Goal: Task Accomplishment & Management: Use online tool/utility

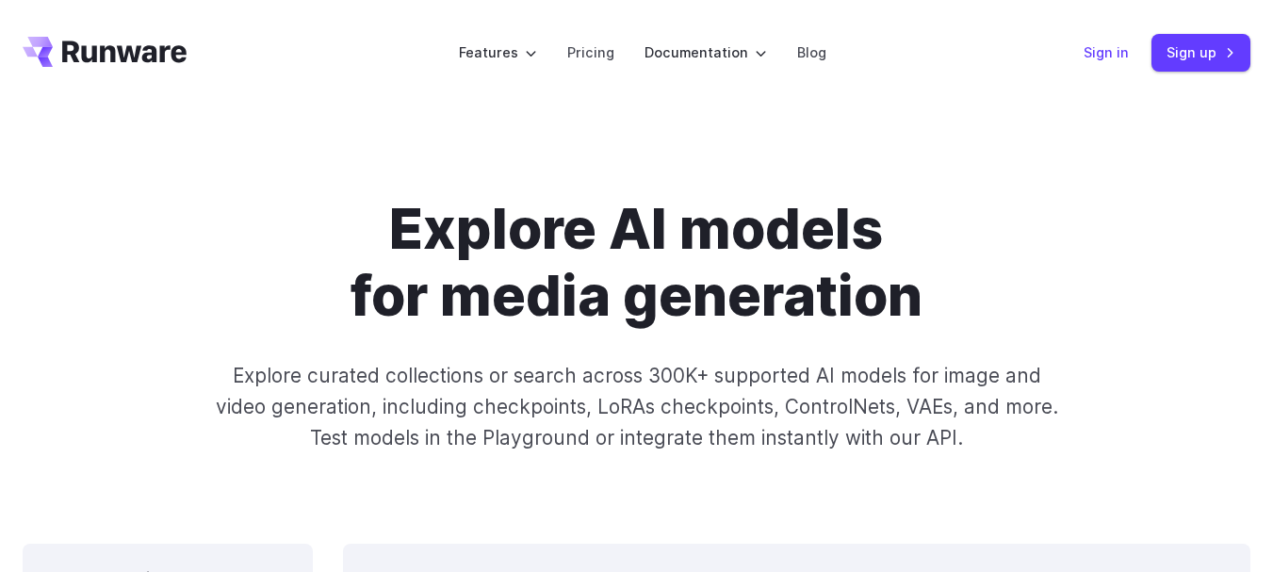
click at [1105, 62] on link "Sign in" at bounding box center [1106, 52] width 45 height 22
click at [1208, 38] on link "Sign up" at bounding box center [1200, 52] width 99 height 37
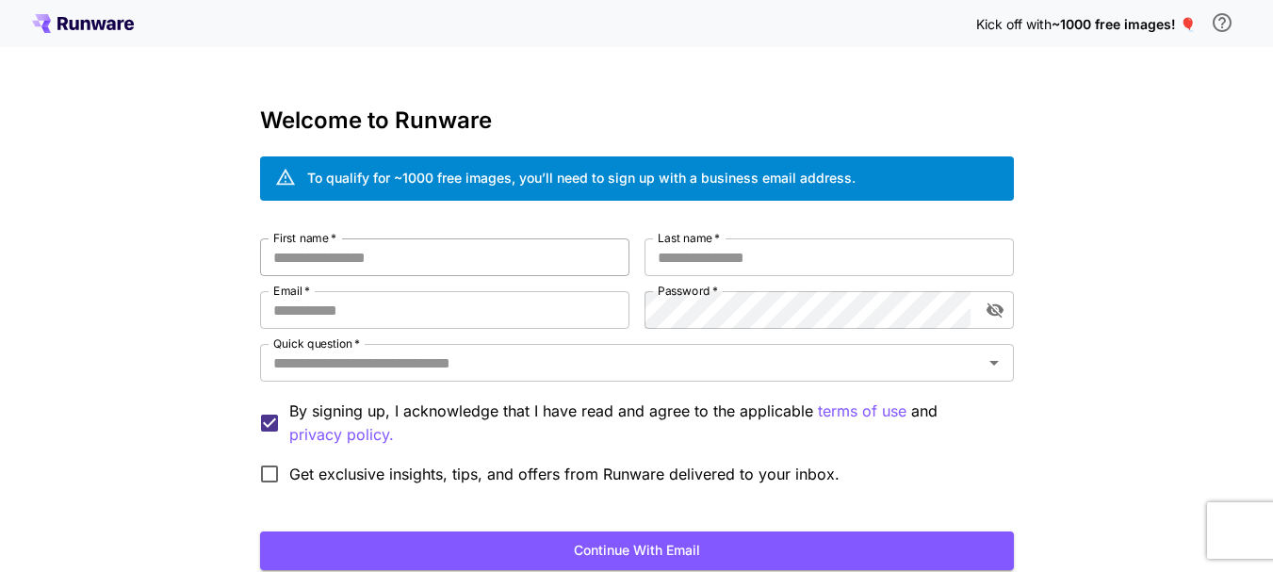
click at [469, 255] on input "First name   *" at bounding box center [444, 257] width 369 height 38
type input "*******"
type input "****"
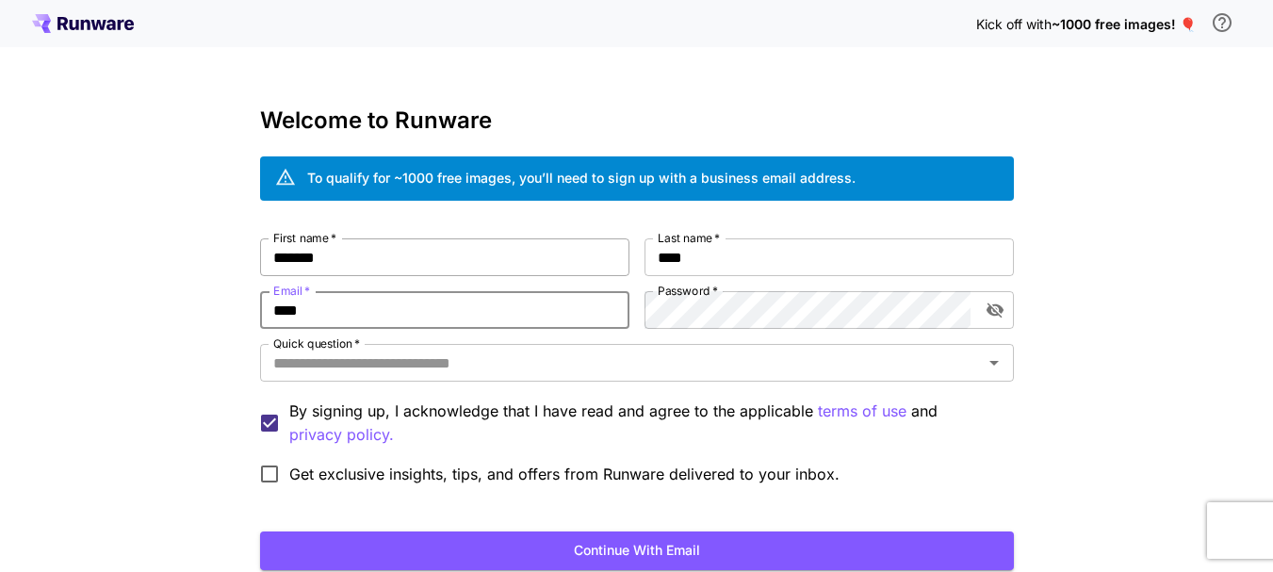
type input "**********"
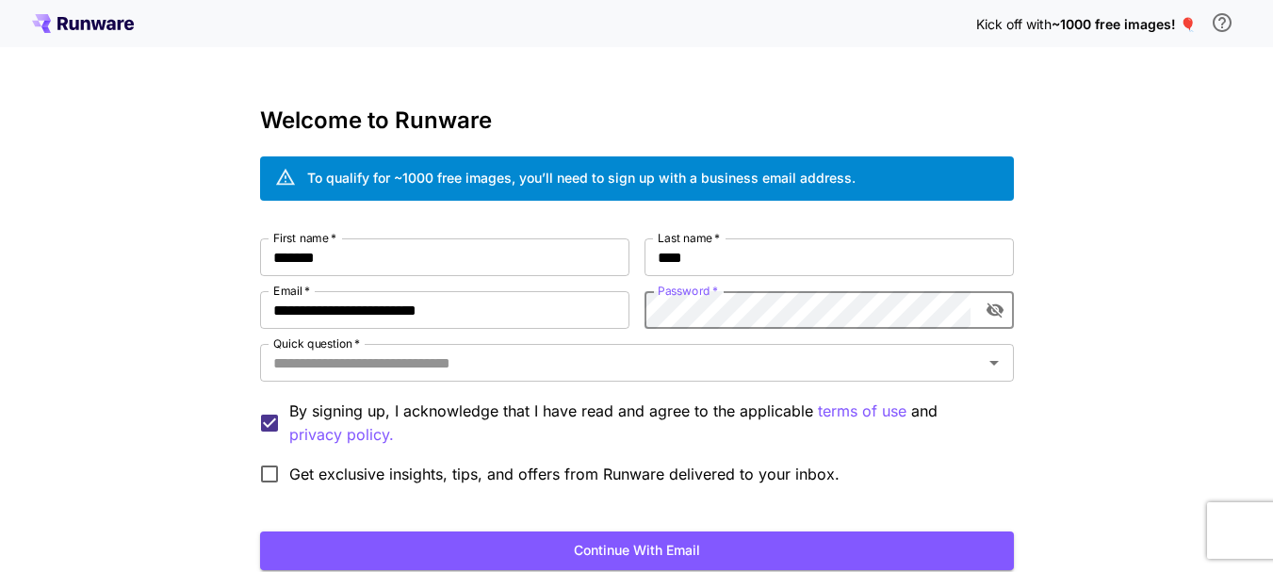
click at [987, 310] on icon "toggle password visibility" at bounding box center [994, 310] width 17 height 15
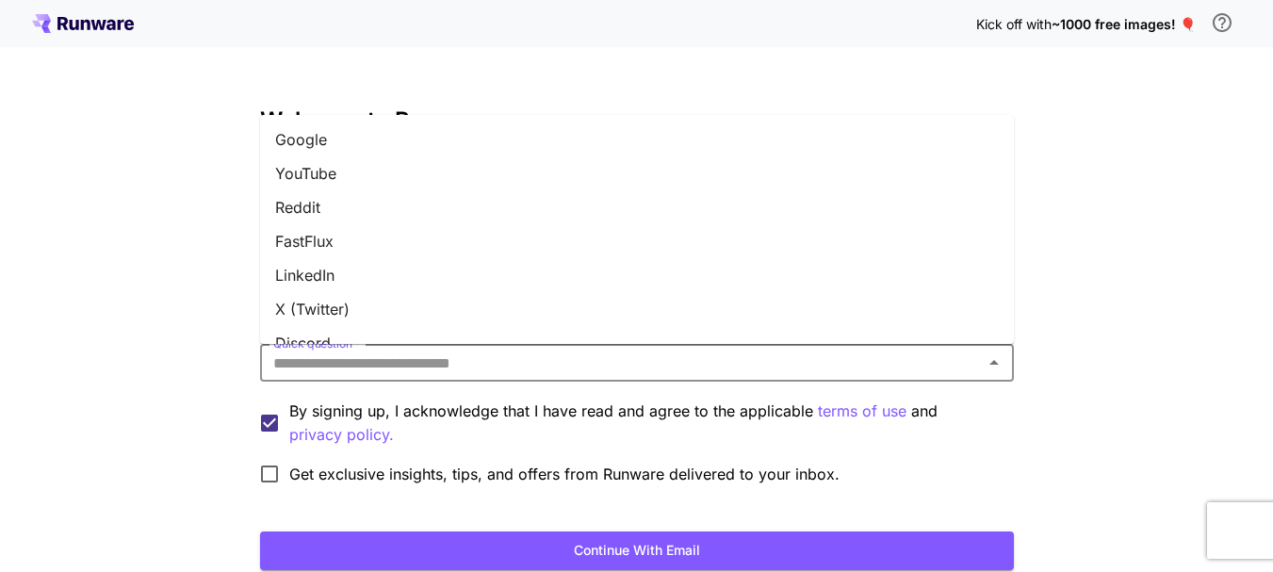
click at [610, 361] on input "Quick question   *" at bounding box center [621, 363] width 711 height 26
click at [358, 273] on li "LinkedIn" at bounding box center [637, 275] width 754 height 34
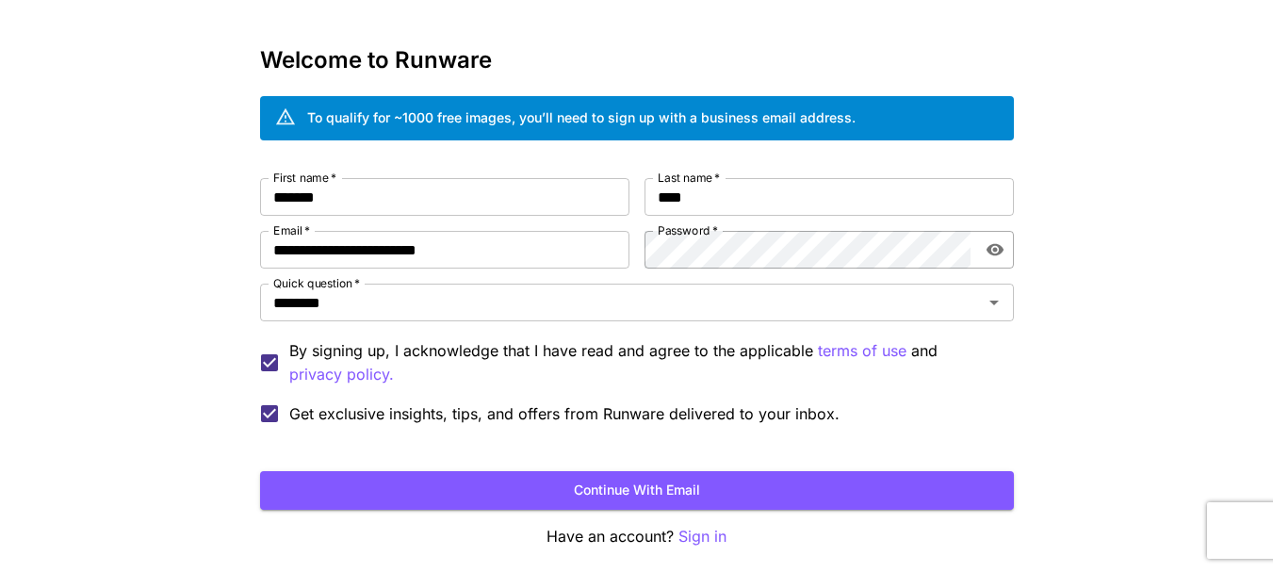
scroll to position [94, 0]
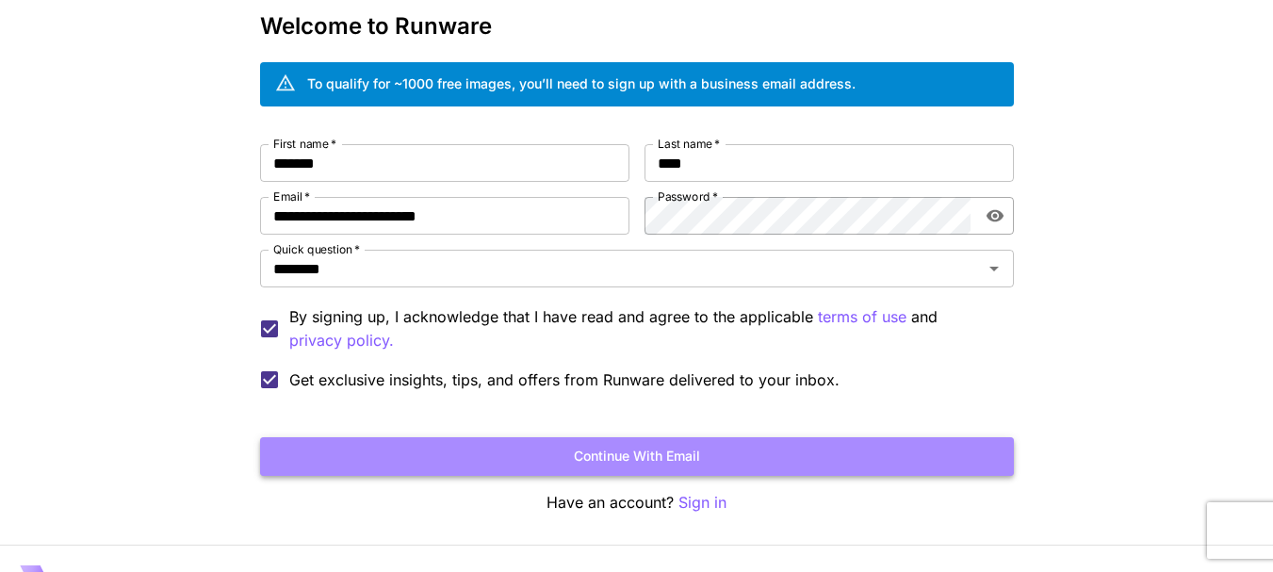
click at [675, 459] on button "Continue with email" at bounding box center [637, 456] width 754 height 39
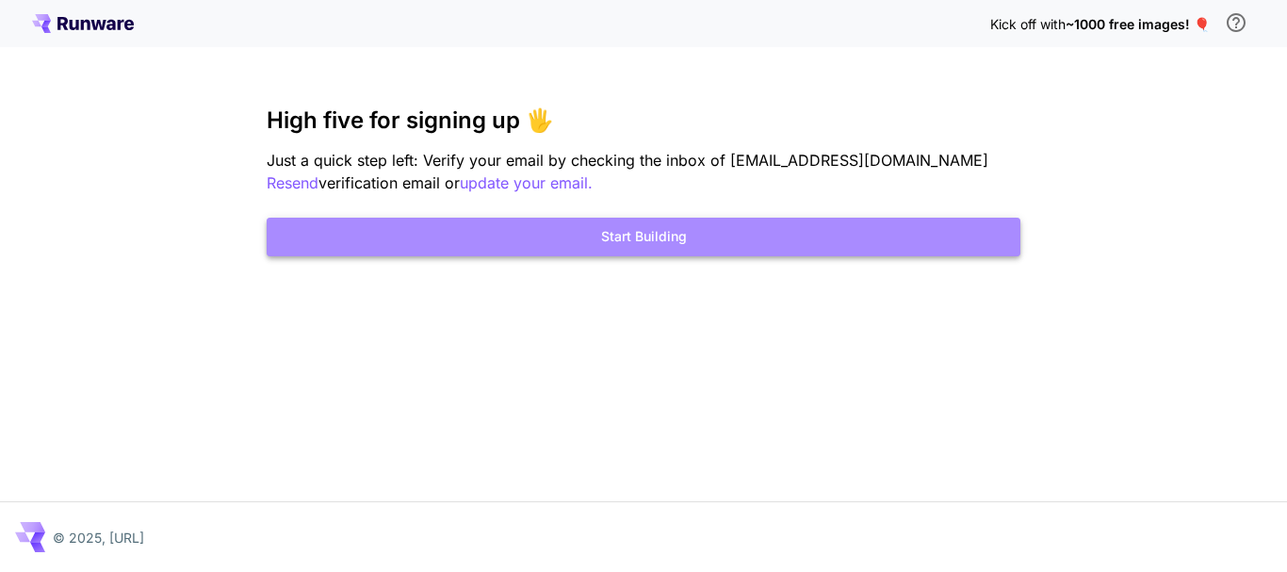
click at [678, 227] on button "Start Building" at bounding box center [644, 237] width 754 height 39
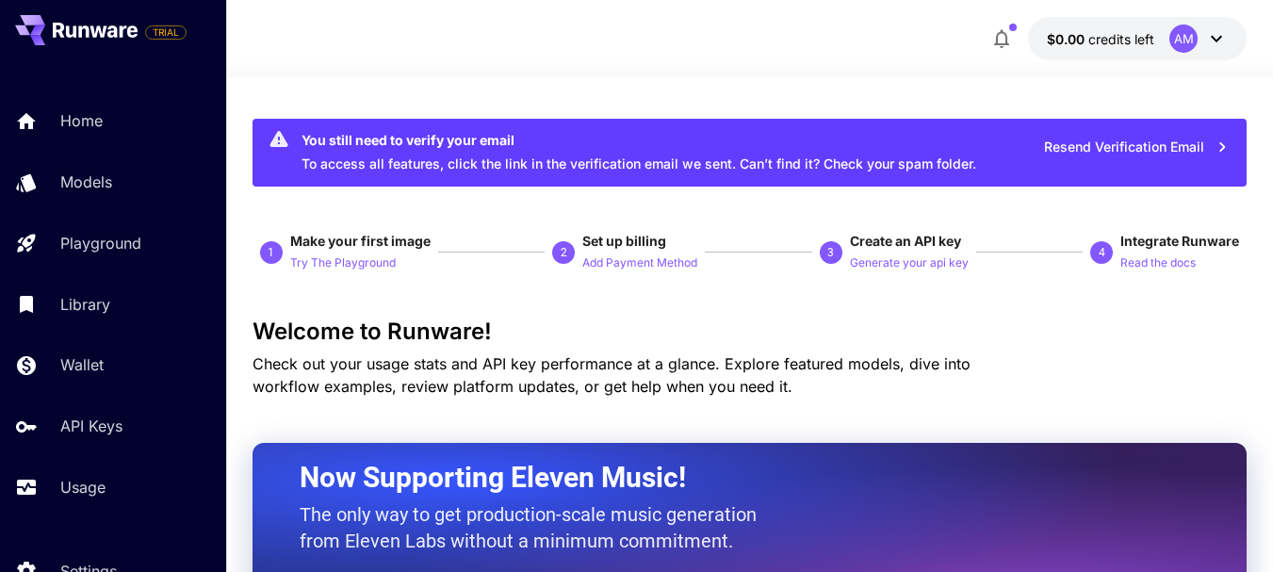
drag, startPoint x: 982, startPoint y: 168, endPoint x: 533, endPoint y: 143, distance: 449.2
click at [899, 154] on div "You still need to verify your email To access all features, click the link in t…" at bounding box center [750, 153] width 994 height 68
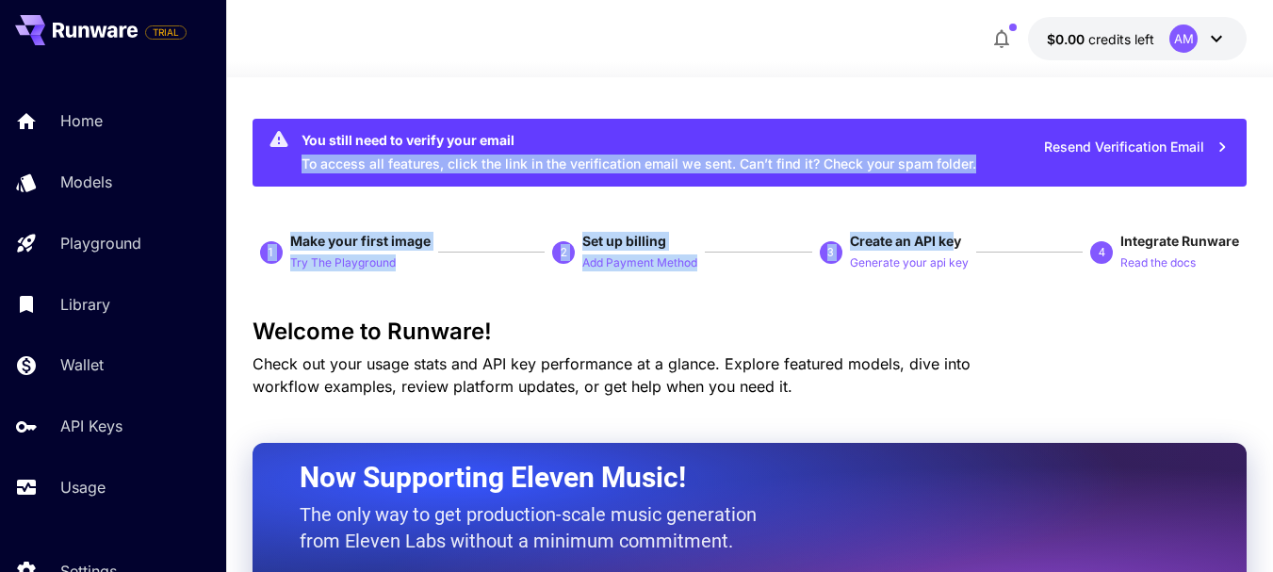
drag, startPoint x: 533, startPoint y: 143, endPoint x: 959, endPoint y: 187, distance: 428.1
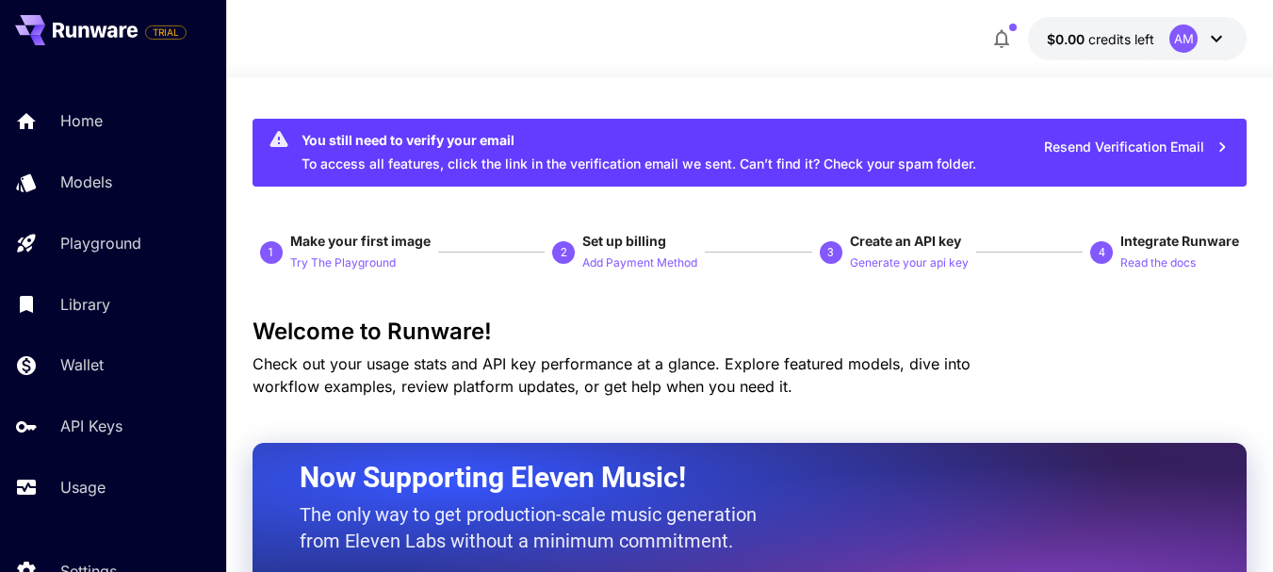
drag, startPoint x: 995, startPoint y: 164, endPoint x: 654, endPoint y: 153, distance: 341.3
click at [976, 157] on div "You still need to verify your email To access all features, click the link in t…" at bounding box center [750, 153] width 994 height 68
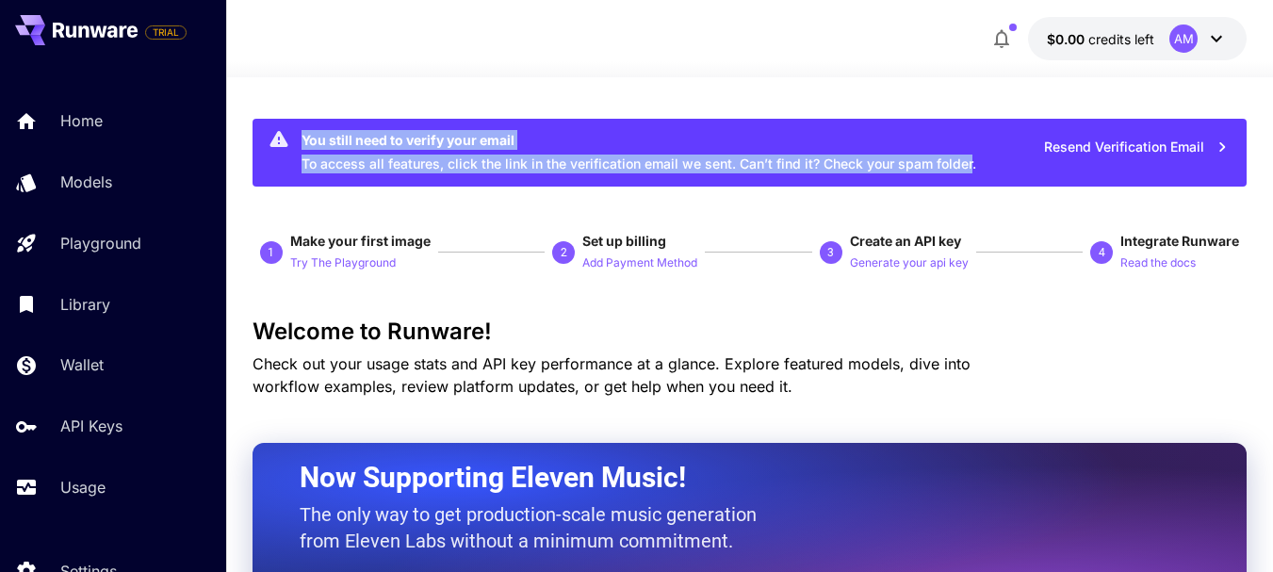
drag, startPoint x: 654, startPoint y: 153, endPoint x: 279, endPoint y: 110, distance: 377.4
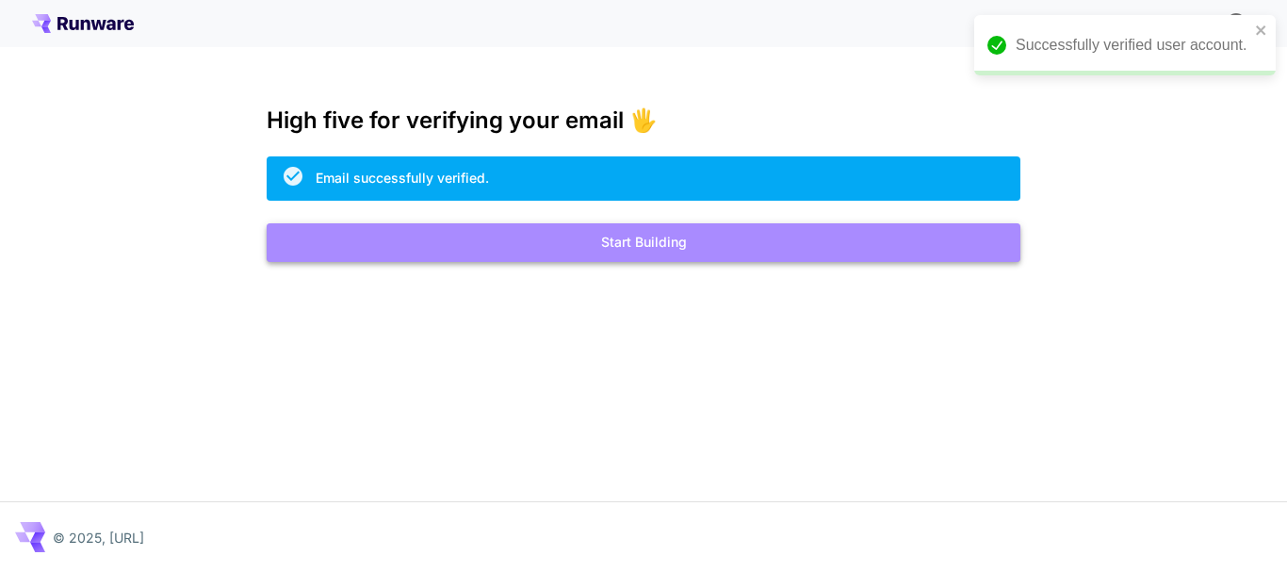
click at [643, 248] on button "Start Building" at bounding box center [644, 242] width 754 height 39
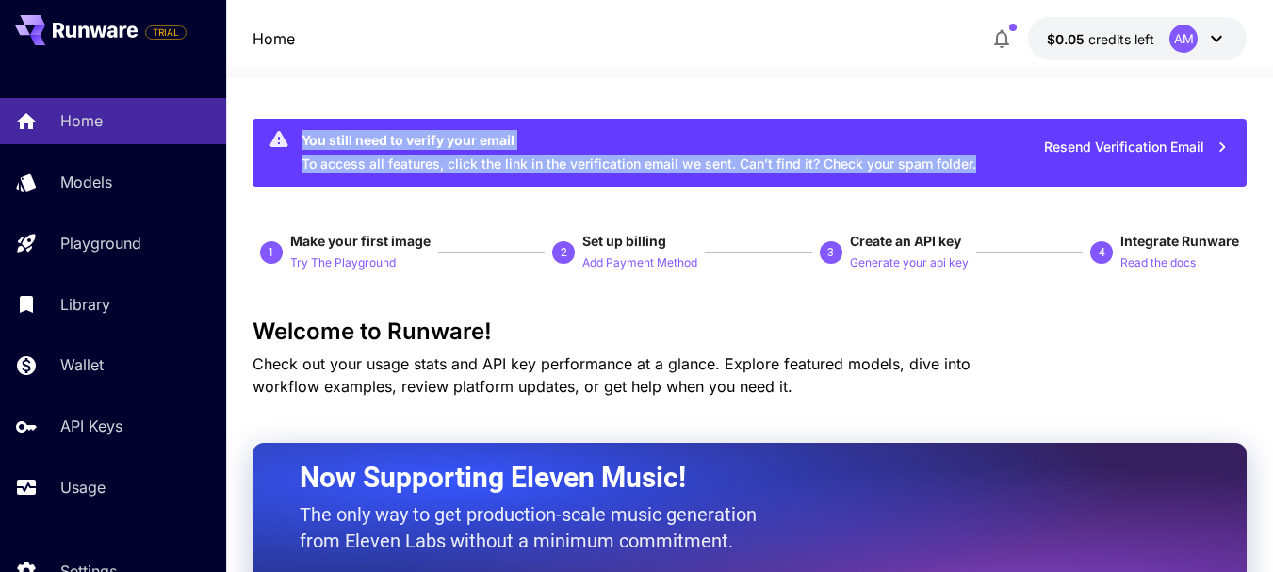
drag, startPoint x: 1001, startPoint y: 165, endPoint x: 347, endPoint y: 140, distance: 654.4
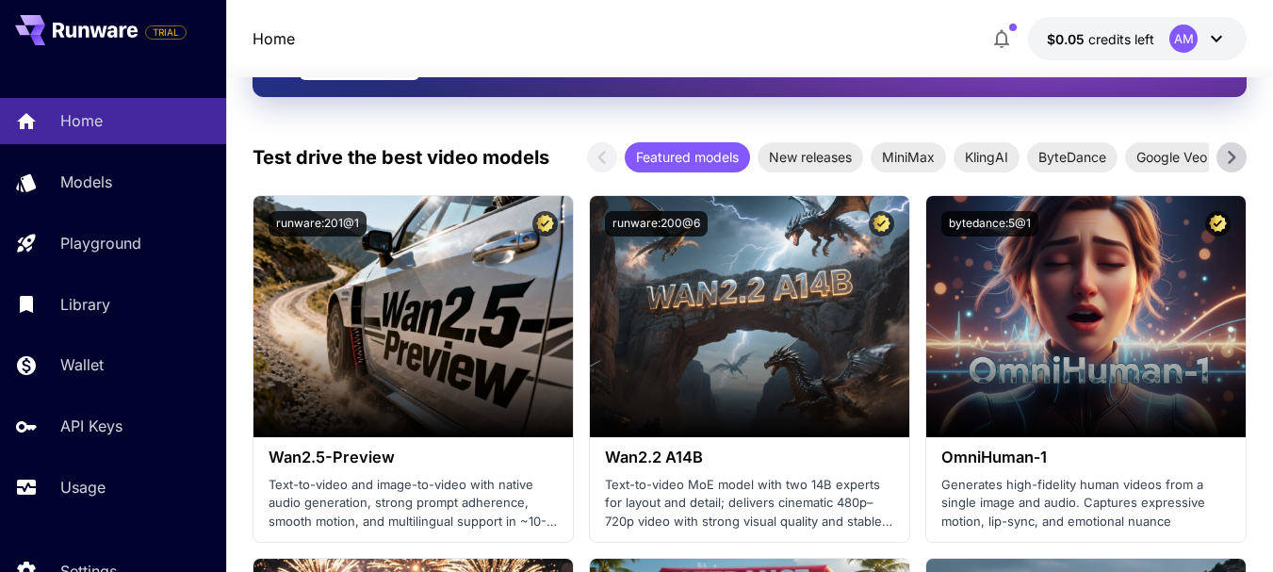
scroll to position [565, 0]
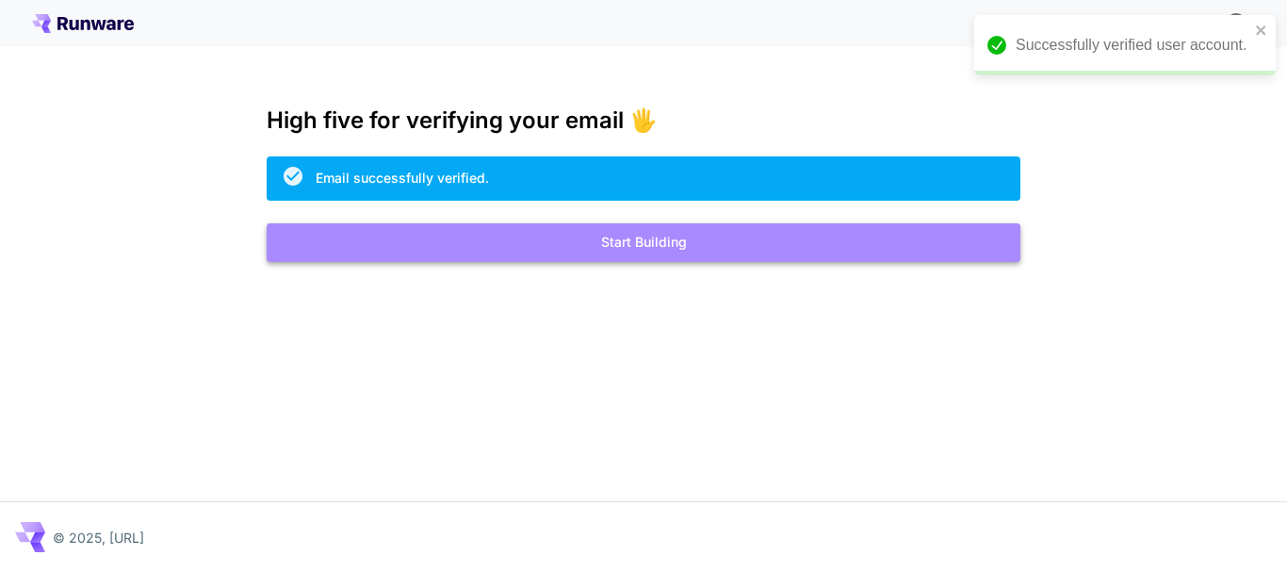
click at [636, 252] on button "Start Building" at bounding box center [644, 242] width 754 height 39
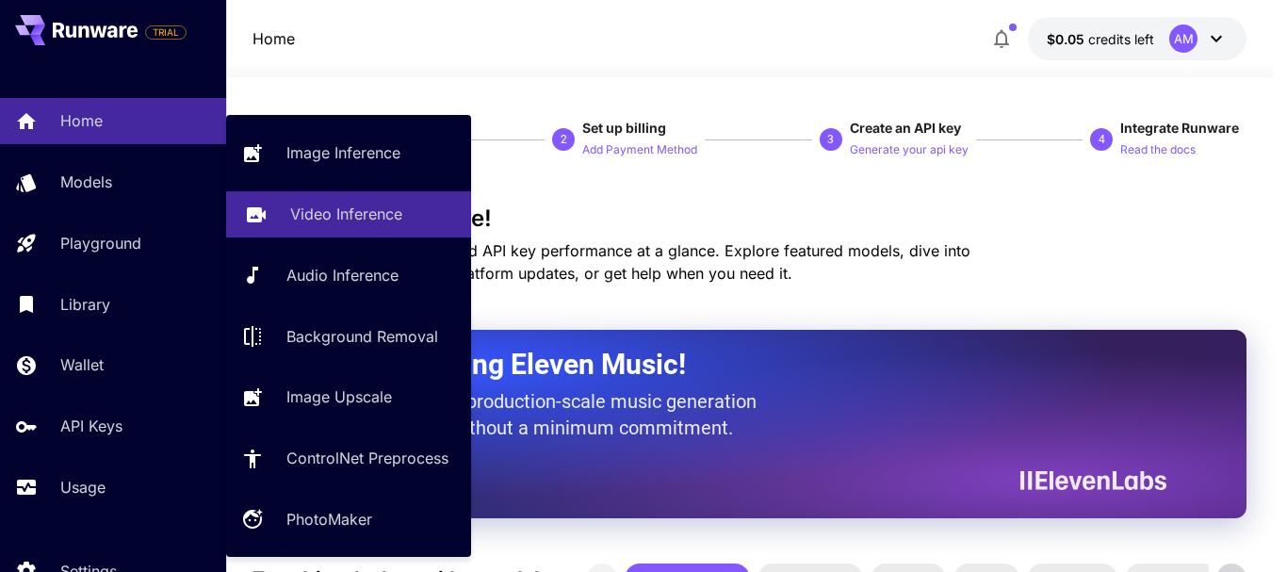
click at [332, 210] on p "Video Inference" at bounding box center [346, 214] width 112 height 23
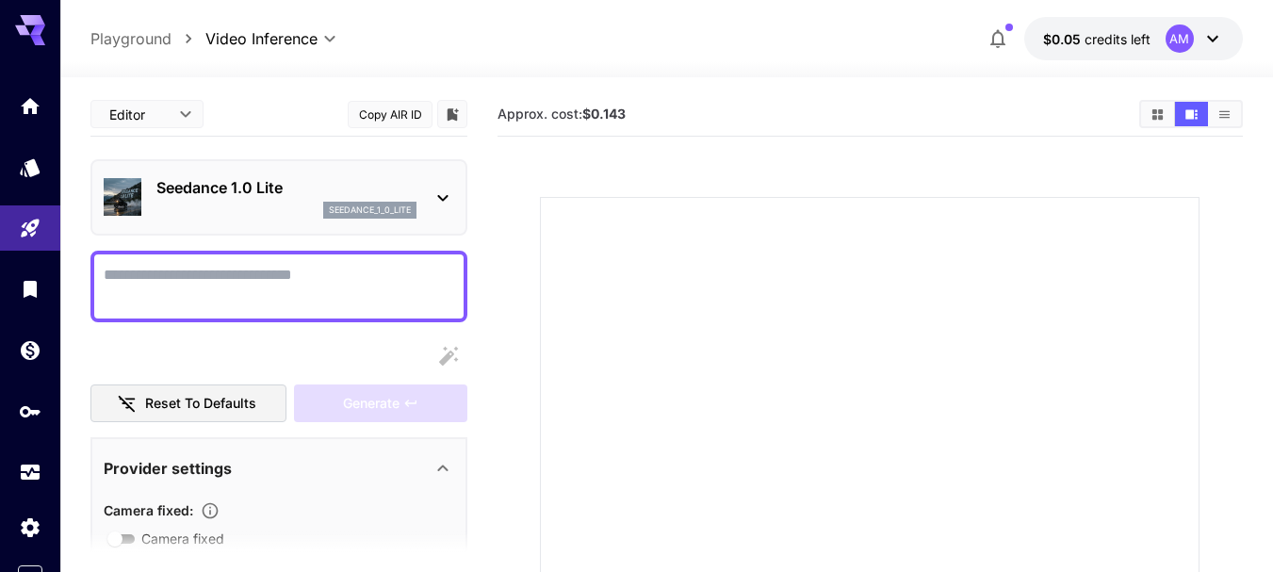
click at [442, 195] on icon at bounding box center [443, 198] width 23 height 23
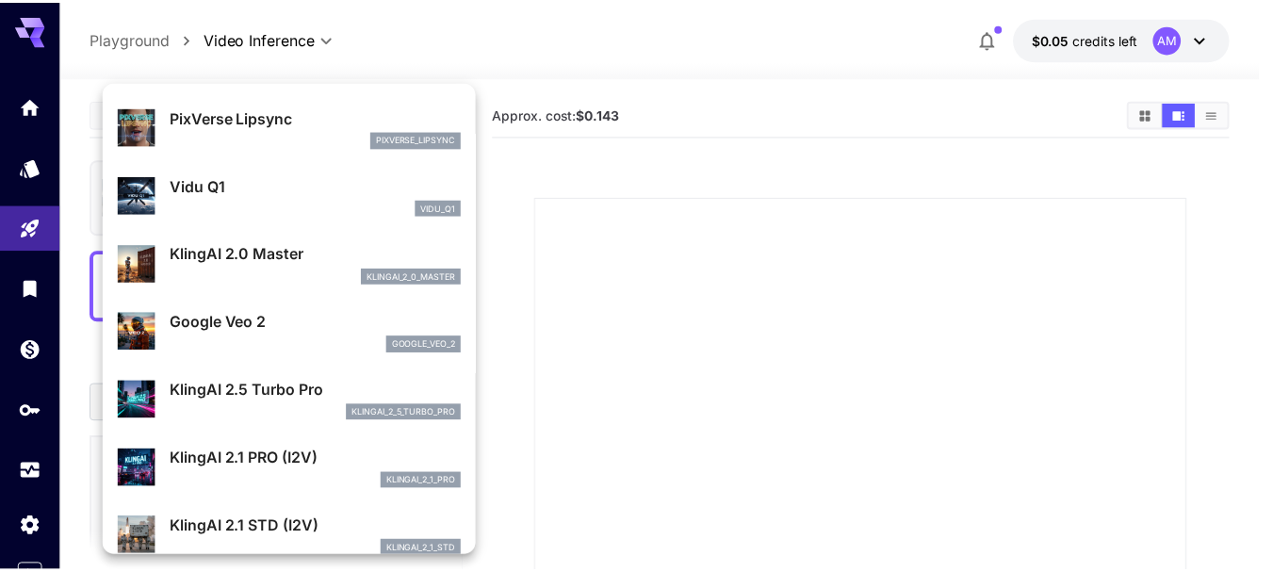
scroll to position [754, 0]
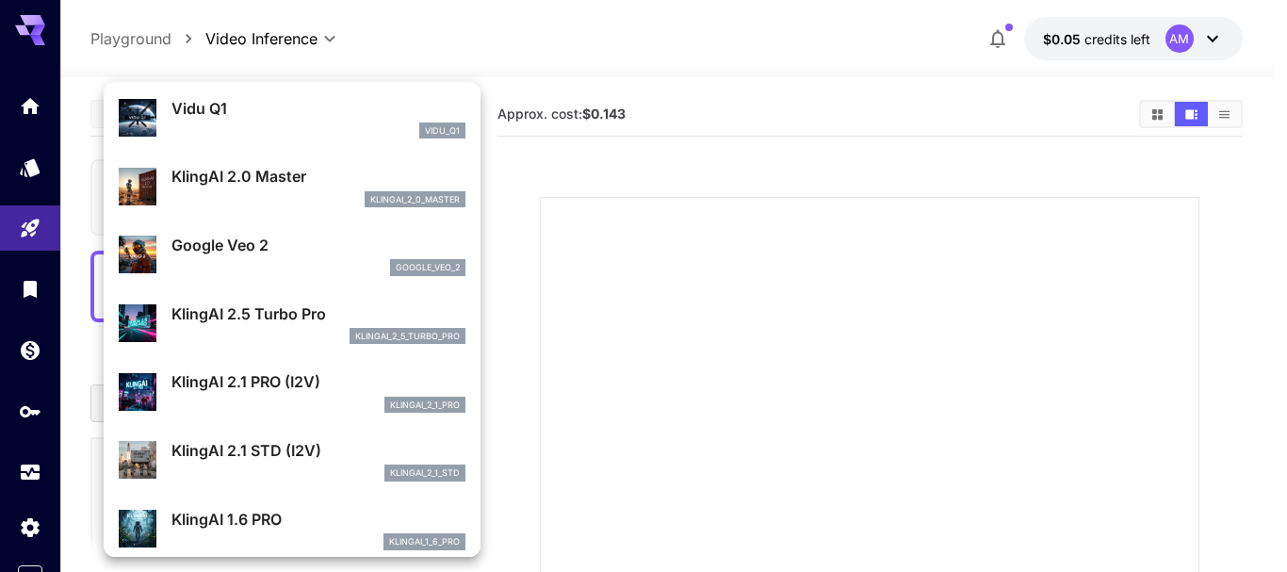
click at [548, 85] on div at bounding box center [643, 286] width 1287 height 572
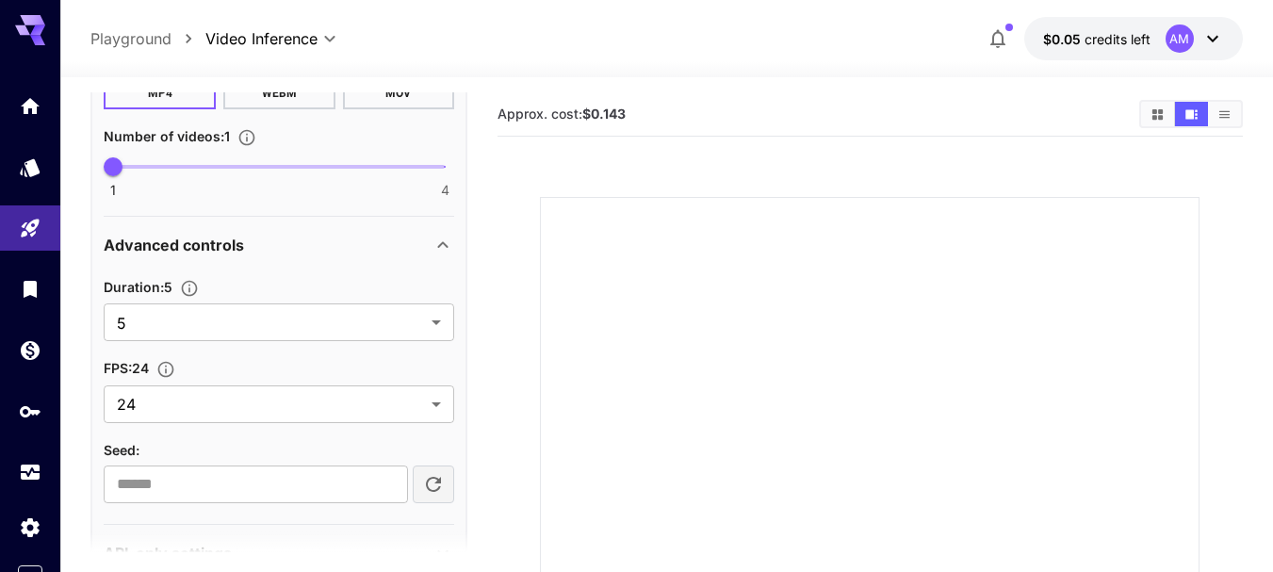
scroll to position [901, 0]
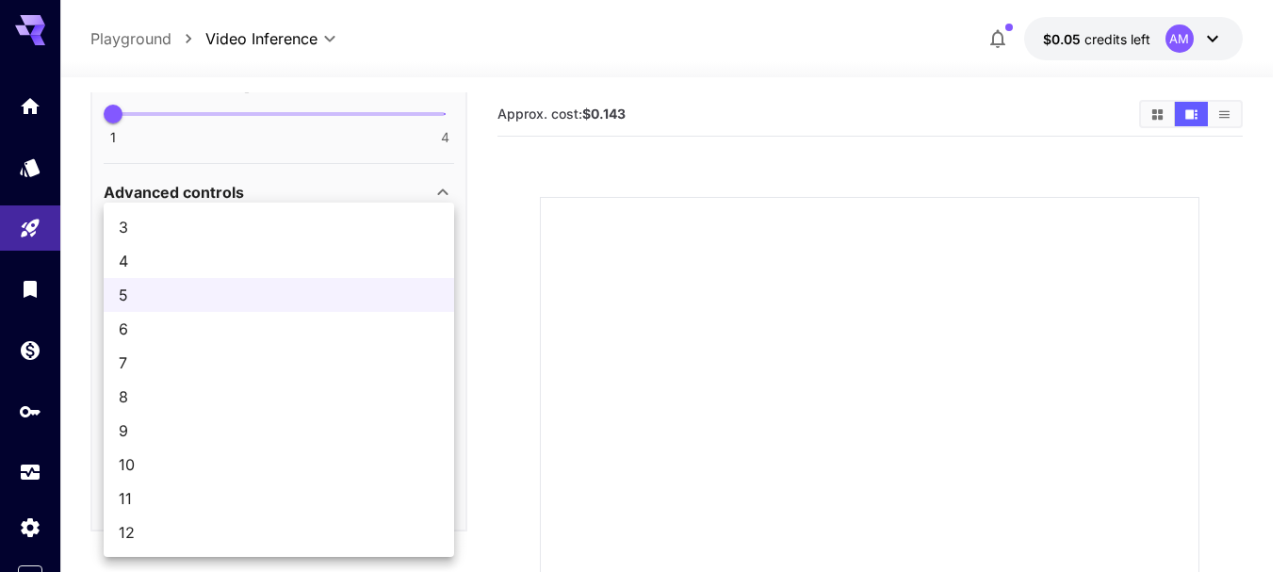
click at [402, 271] on body "**********" at bounding box center [643, 456] width 1287 height 913
click at [320, 178] on div at bounding box center [643, 286] width 1287 height 572
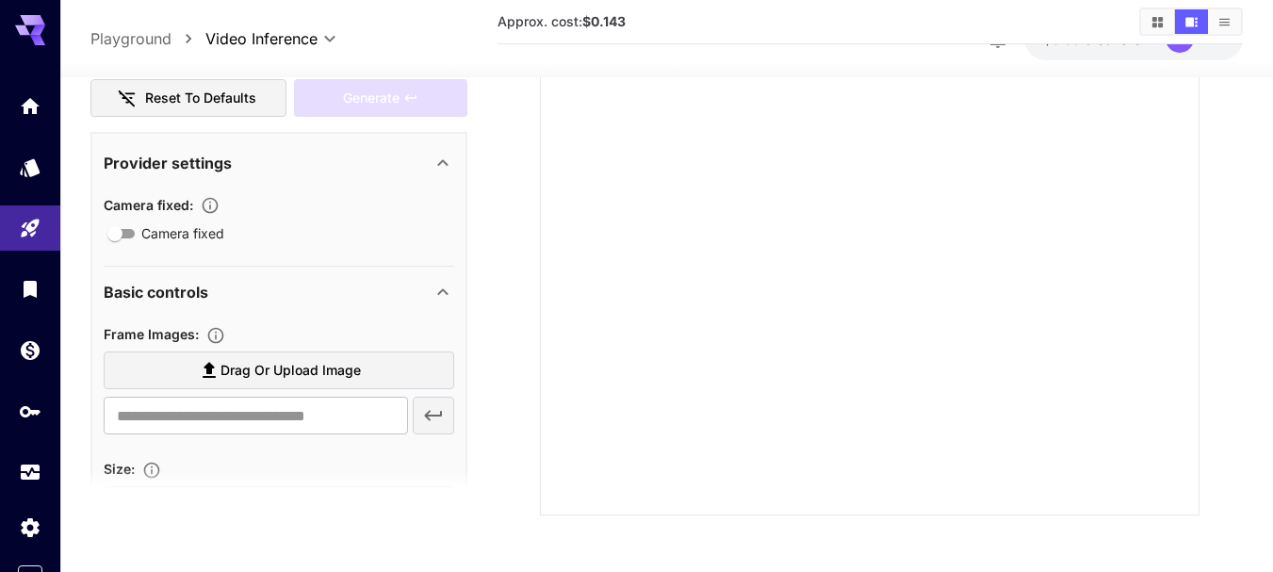
scroll to position [241, 0]
